Goal: Information Seeking & Learning: Learn about a topic

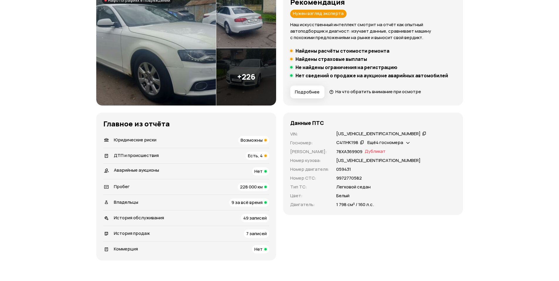
click at [251, 141] on span "Возможны" at bounding box center [252, 140] width 22 height 6
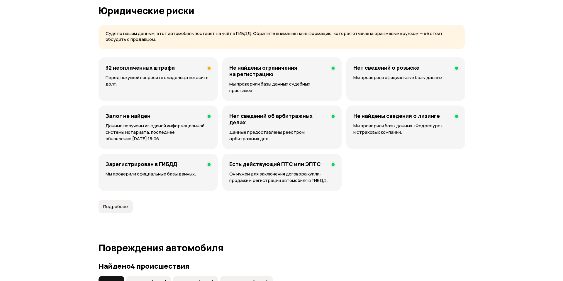
scroll to position [377, 0]
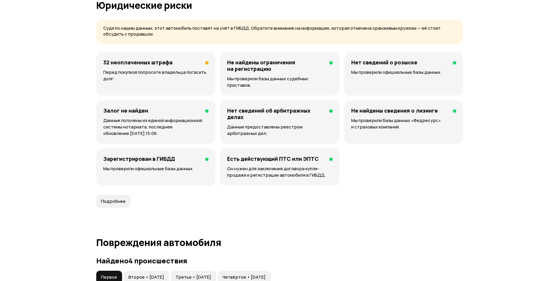
click at [157, 80] on p "Перед покупкой попросите владельца погасить долг." at bounding box center [155, 75] width 105 height 13
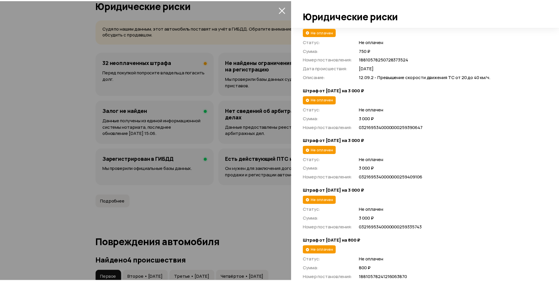
scroll to position [1966, 0]
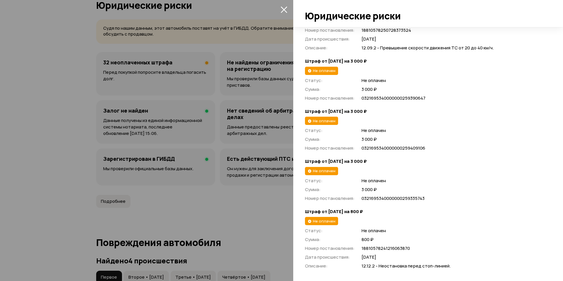
click at [259, 69] on div at bounding box center [281, 140] width 563 height 281
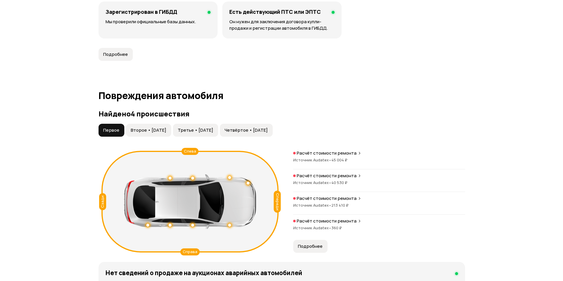
scroll to position [583, 0]
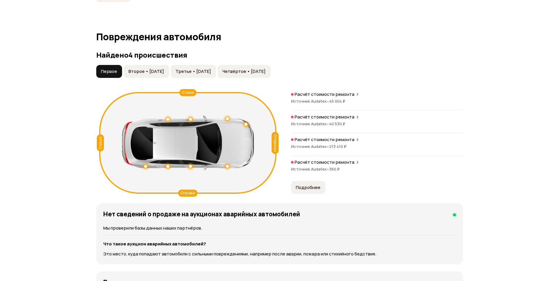
click at [341, 136] on p "Расчёт стоимости ремонта" at bounding box center [325, 139] width 60 height 6
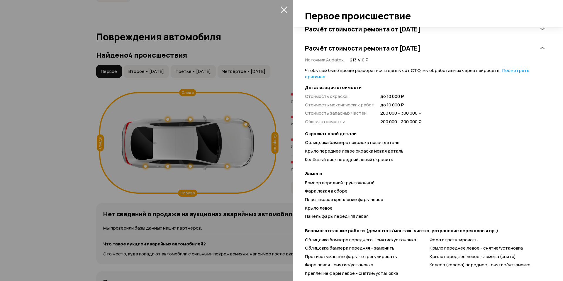
scroll to position [176, 0]
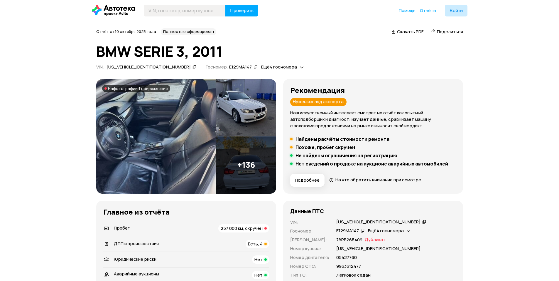
click at [207, 229] on div "Пробег 257 000 км, скручен" at bounding box center [186, 228] width 166 height 8
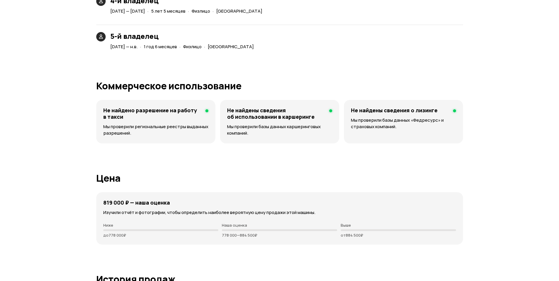
scroll to position [1499, 0]
